Goal: Task Accomplishment & Management: Complete application form

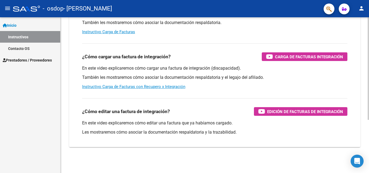
scroll to position [56, 0]
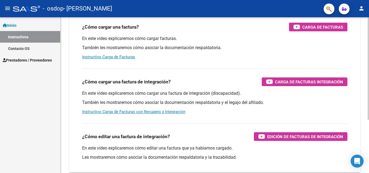
click at [369, 103] on div at bounding box center [368, 105] width 1 height 103
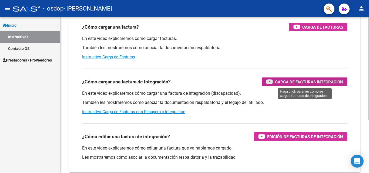
click at [320, 79] on span "Carga de Facturas Integración" at bounding box center [309, 82] width 68 height 7
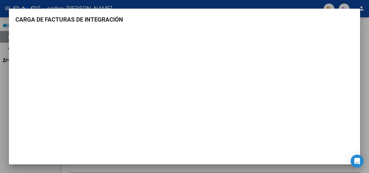
click at [366, 43] on div at bounding box center [184, 86] width 369 height 173
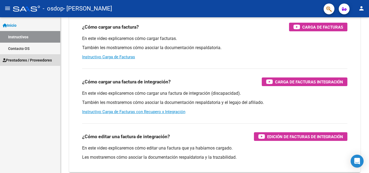
click at [24, 59] on span "Prestadores / Proveedores" at bounding box center [27, 60] width 49 height 6
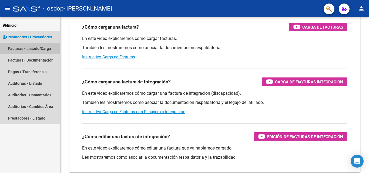
click at [37, 48] on link "Facturas - Listado/Carga" at bounding box center [30, 49] width 60 height 12
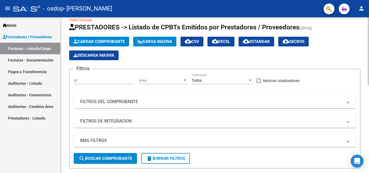
scroll to position [4, 0]
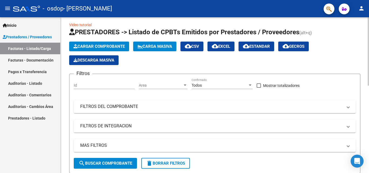
click at [95, 48] on span "Cargar Comprobante" at bounding box center [99, 46] width 51 height 5
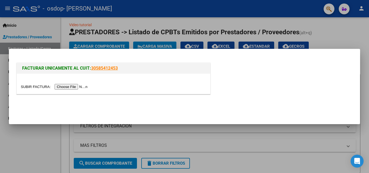
click at [82, 88] on input "file" at bounding box center [55, 87] width 68 height 6
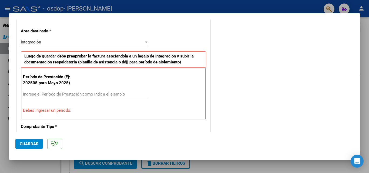
scroll to position [95, 0]
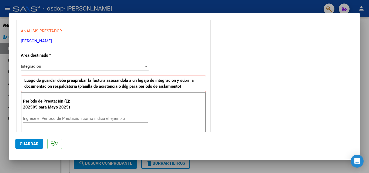
click at [144, 65] on div at bounding box center [146, 66] width 5 height 4
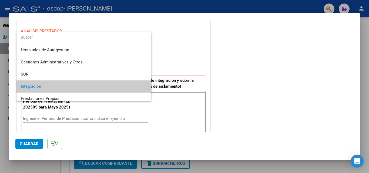
scroll to position [20, 0]
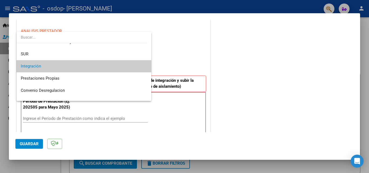
click at [89, 68] on span "Integración" at bounding box center [84, 66] width 126 height 12
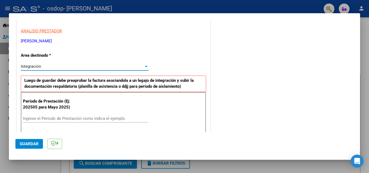
click at [121, 118] on input "Ingrese el Período de Prestación como indica el ejemplo" at bounding box center [85, 118] width 125 height 5
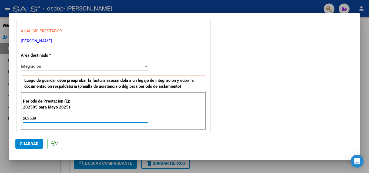
type input "202509"
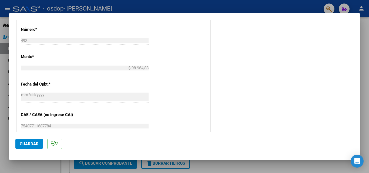
scroll to position [342, 0]
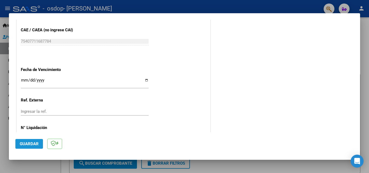
click at [27, 146] on button "Guardar" at bounding box center [29, 144] width 28 height 10
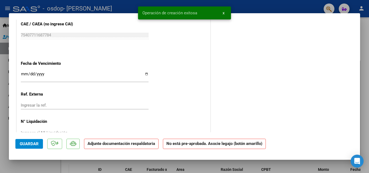
scroll to position [0, 0]
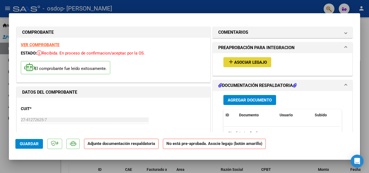
click at [240, 63] on span "Asociar Legajo" at bounding box center [250, 62] width 33 height 5
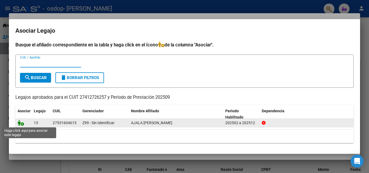
click at [22, 122] on icon at bounding box center [21, 123] width 6 height 6
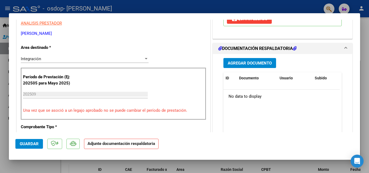
scroll to position [116, 0]
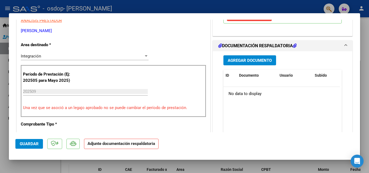
click at [252, 61] on span "Agregar Documento" at bounding box center [250, 60] width 44 height 5
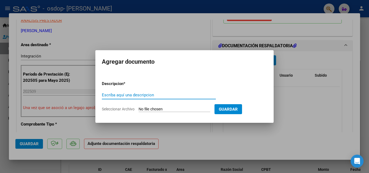
click at [172, 96] on input "Escriba aquí una descripcion" at bounding box center [159, 95] width 114 height 5
type input "Planilla asistencia guadalupe septiembre"
click at [126, 110] on span "Seleccionar Archivo" at bounding box center [118, 109] width 33 height 4
click at [139, 110] on input "Seleccionar Archivo" at bounding box center [175, 109] width 72 height 5
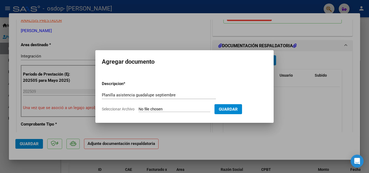
type input "C:\fakepath\Planilla asistencia [DATE] Guad.pdf"
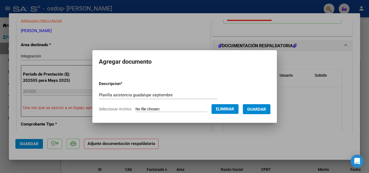
click at [261, 106] on button "Guardar" at bounding box center [257, 109] width 28 height 10
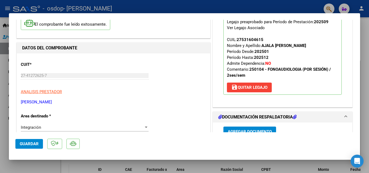
scroll to position [42, 0]
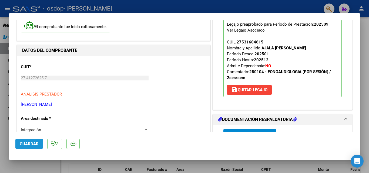
click at [29, 144] on span "Guardar" at bounding box center [29, 144] width 19 height 5
